Goal: Transaction & Acquisition: Purchase product/service

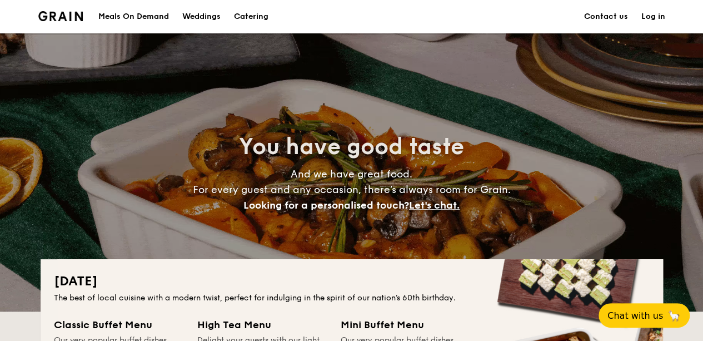
click at [248, 13] on h1 "Catering" at bounding box center [251, 16] width 34 height 33
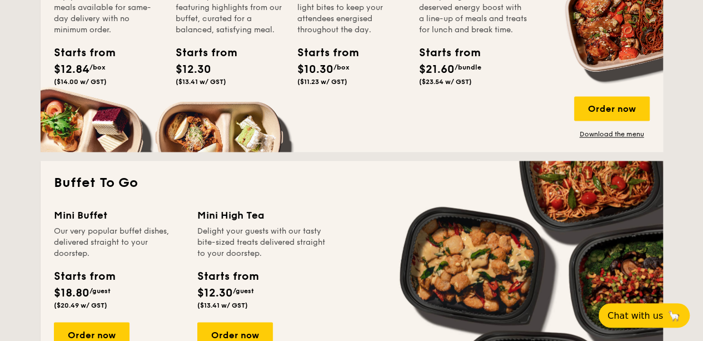
scroll to position [1000, 0]
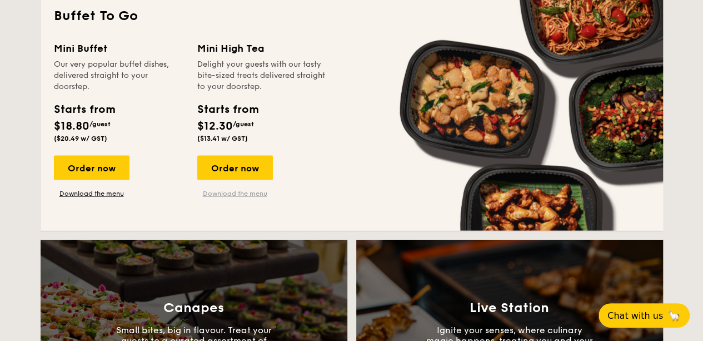
click at [228, 192] on link "Download the menu" at bounding box center [235, 192] width 76 height 9
click at [229, 168] on div "Order now" at bounding box center [235, 167] width 76 height 24
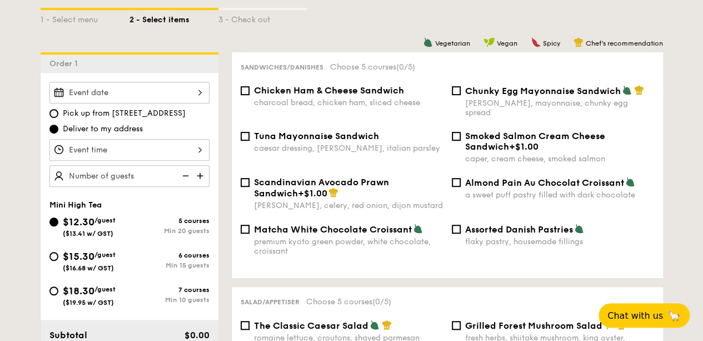
scroll to position [278, 0]
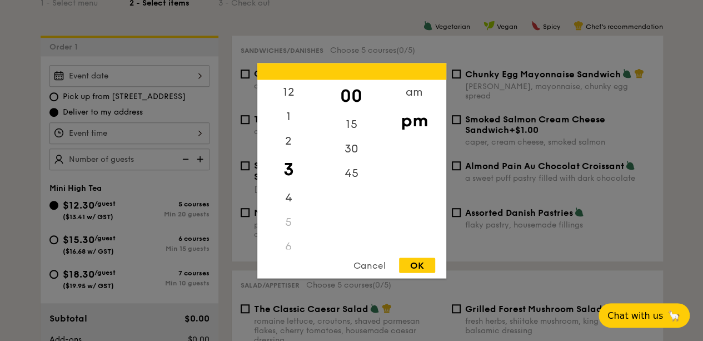
click at [196, 133] on div "12 1 2 3 4 5 6 7 8 9 10 11 00 15 30 45 am pm Cancel OK" at bounding box center [129, 133] width 160 height 22
click at [410, 98] on div "am" at bounding box center [414, 95] width 63 height 32
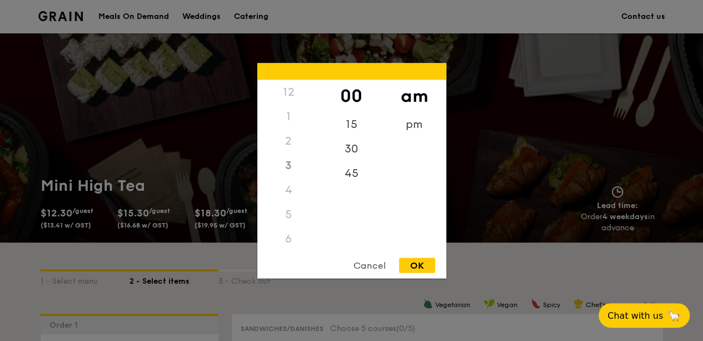
scroll to position [123, 0]
click at [287, 165] on div "8" at bounding box center [288, 168] width 63 height 32
click at [349, 174] on div "45" at bounding box center [351, 177] width 63 height 32
click at [425, 267] on div "OK" at bounding box center [417, 264] width 36 height 15
type input "8:45AM"
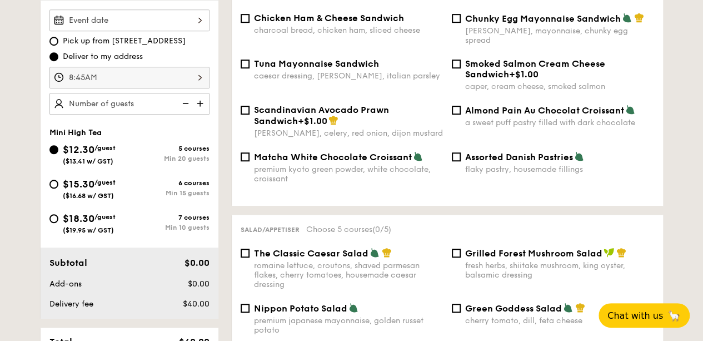
scroll to position [278, 0]
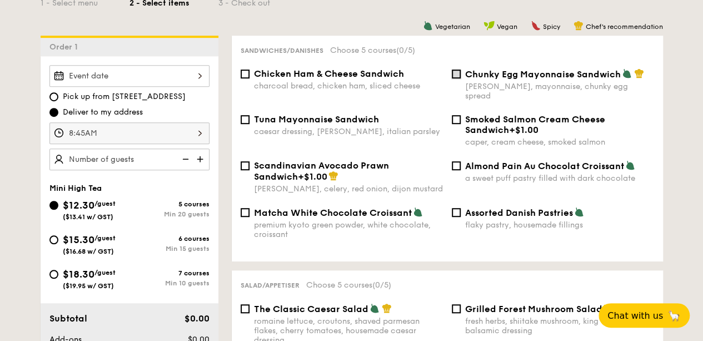
click at [455, 77] on input "Chunky Egg Mayonnaise Sandwich dijon mustard, mayonnaise, chunky egg spread" at bounding box center [456, 73] width 9 height 9
checkbox input "true"
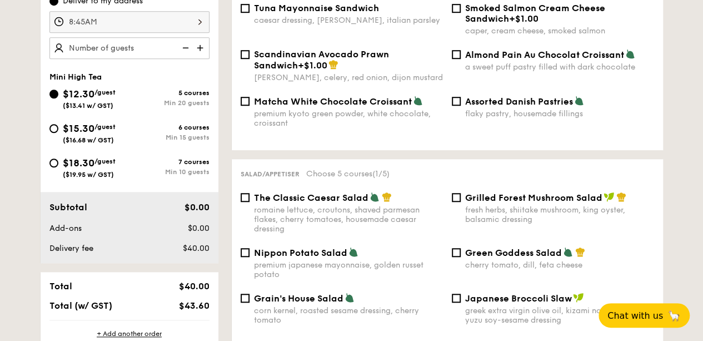
scroll to position [445, 0]
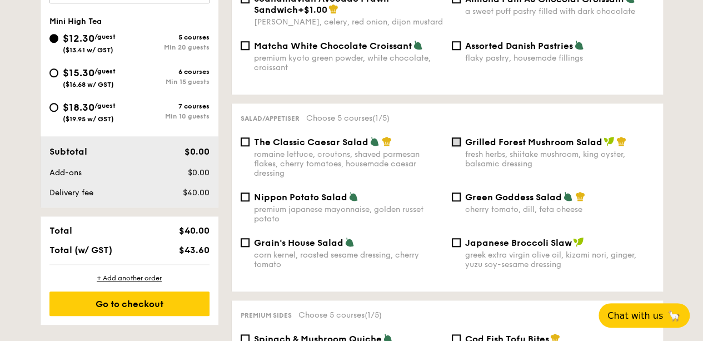
click at [455, 138] on input "Grilled Forest Mushroom Salad fresh herbs, shiitake mushroom, king oyster, bals…" at bounding box center [456, 141] width 9 height 9
checkbox input "true"
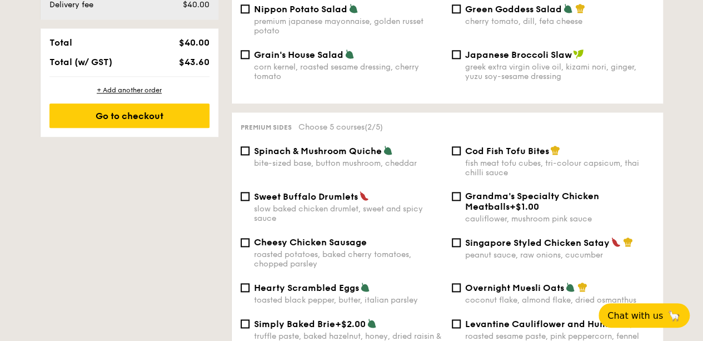
scroll to position [667, 0]
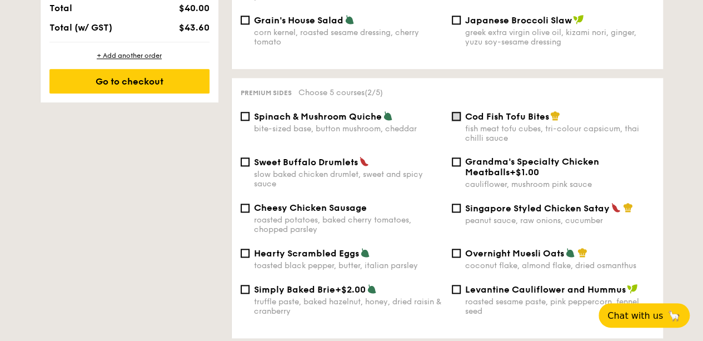
click at [457, 112] on input "Cod Fish Tofu Bites fish meat tofu cubes, tri-colour capsicum, thai chilli sauce" at bounding box center [456, 116] width 9 height 9
checkbox input "true"
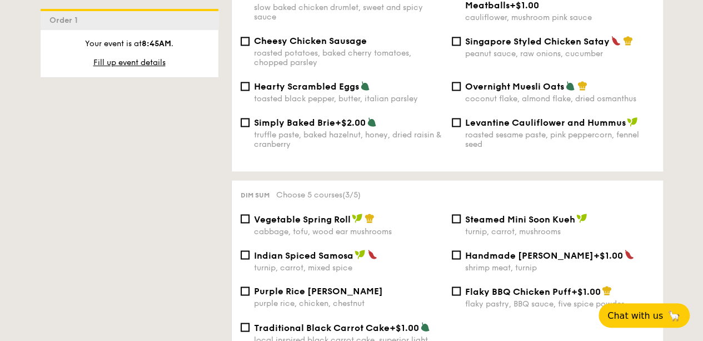
scroll to position [889, 0]
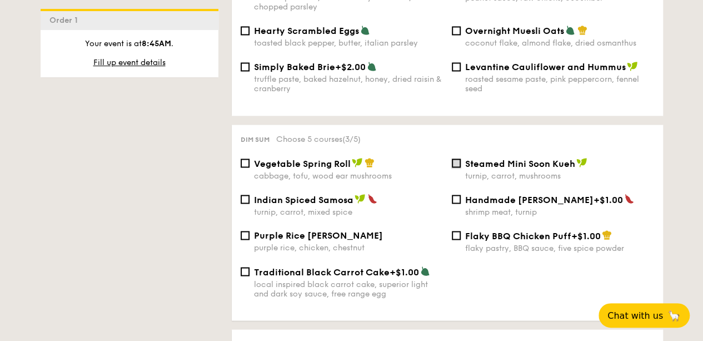
click at [455, 158] on input "Steamed Mini Soon Kueh turnip, carrot, mushrooms" at bounding box center [456, 162] width 9 height 9
checkbox input "true"
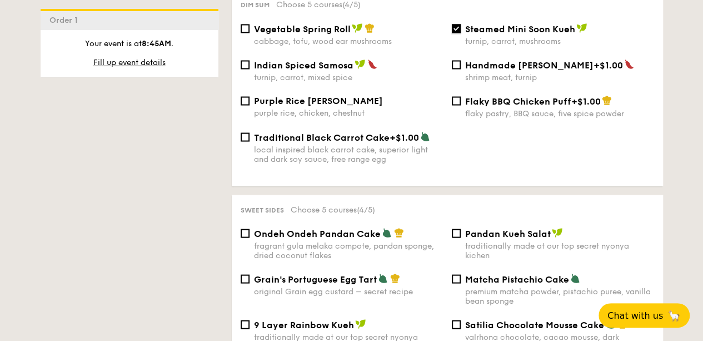
scroll to position [1000, 0]
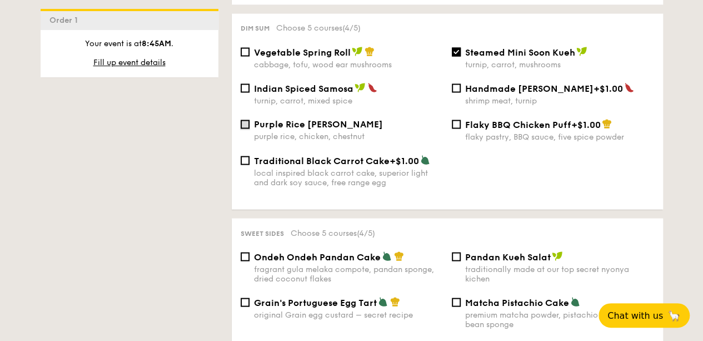
click at [248, 123] on input "Purple Rice Loh Mai Kai purple rice, chicken, chestnut" at bounding box center [245, 124] width 9 height 9
checkbox input "true"
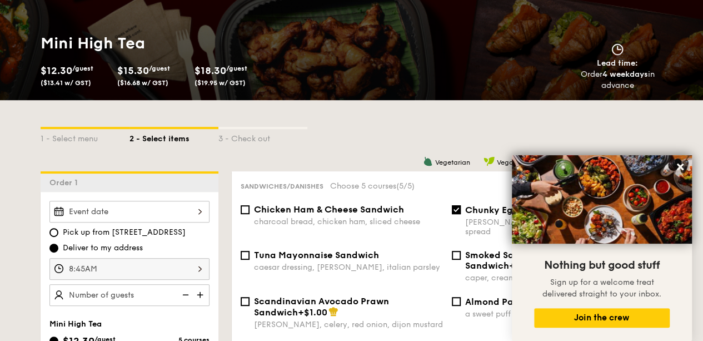
scroll to position [167, 0]
